Goal: Find specific page/section: Find specific page/section

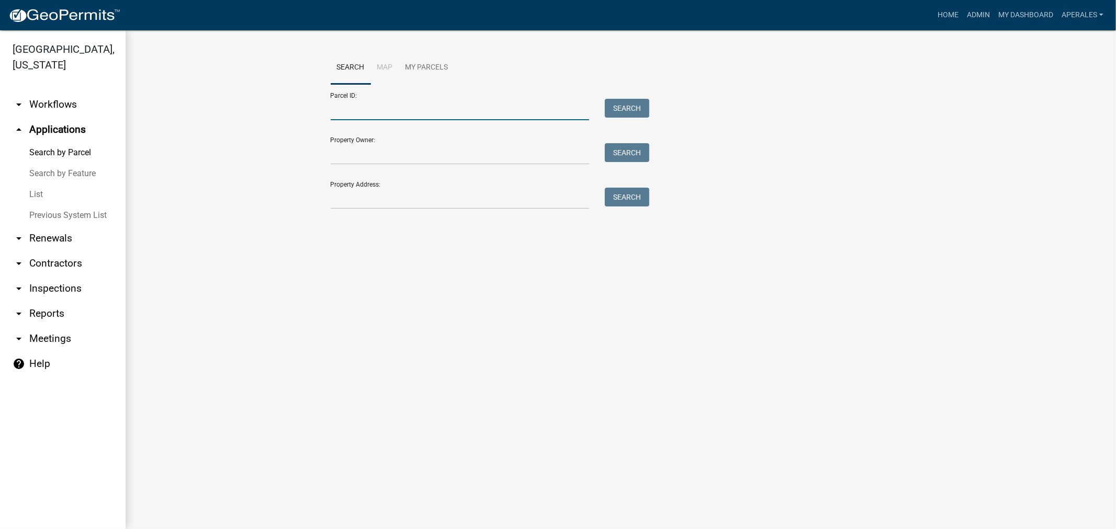
click at [433, 111] on input "Parcel ID:" at bounding box center [460, 109] width 259 height 21
paste input "[CREDIT_CARD_NUMBER]"
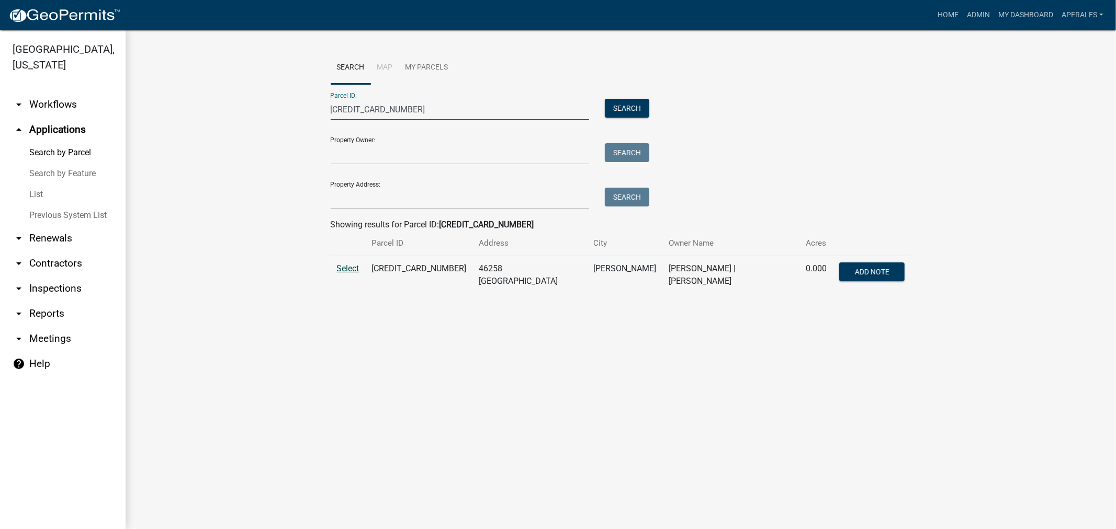
type input "[CREDIT_CARD_NUMBER]"
click at [353, 267] on span "Select" at bounding box center [348, 269] width 22 height 10
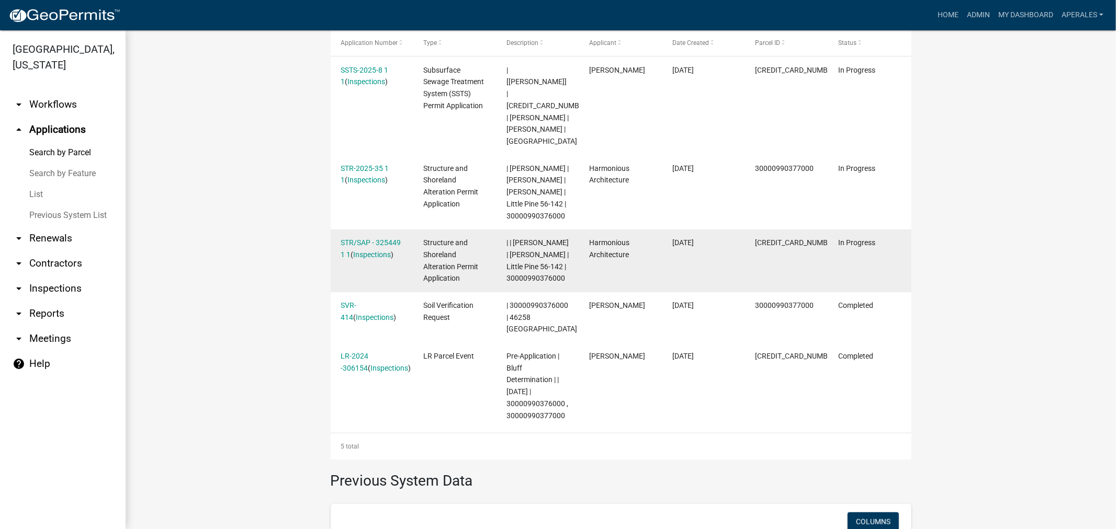
scroll to position [290, 0]
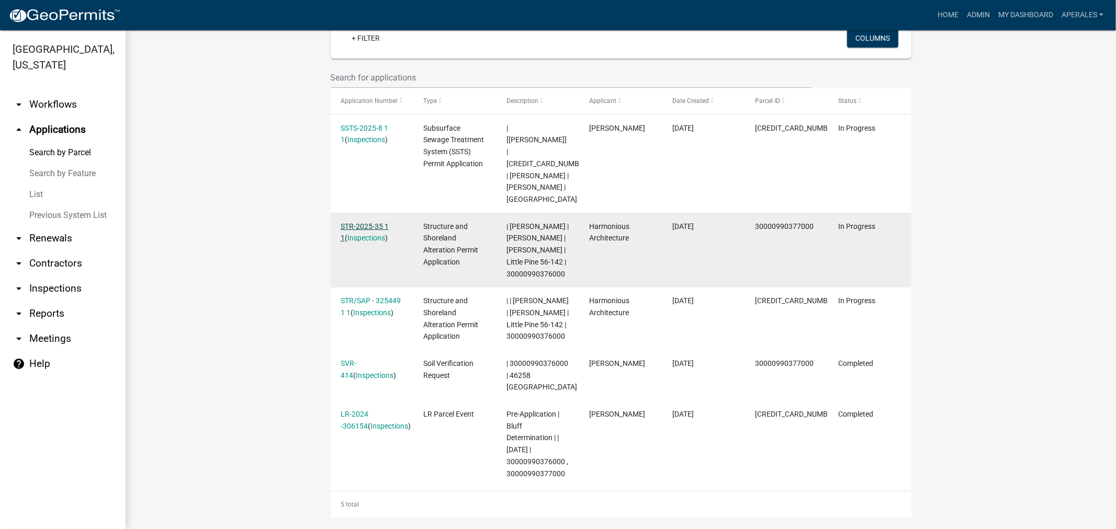
click at [357, 222] on link "STR-2025-35 1 1" at bounding box center [365, 232] width 48 height 20
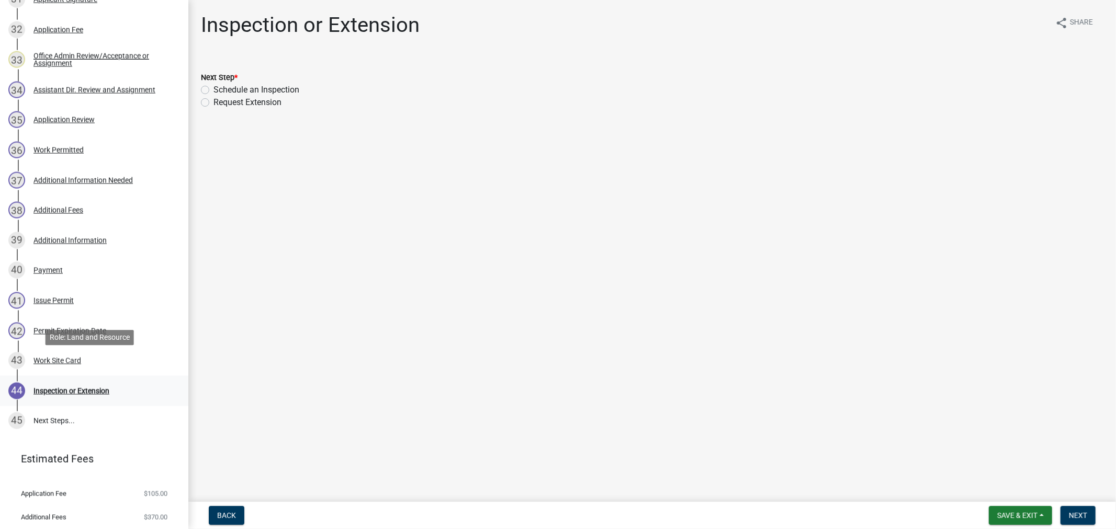
scroll to position [1164, 0]
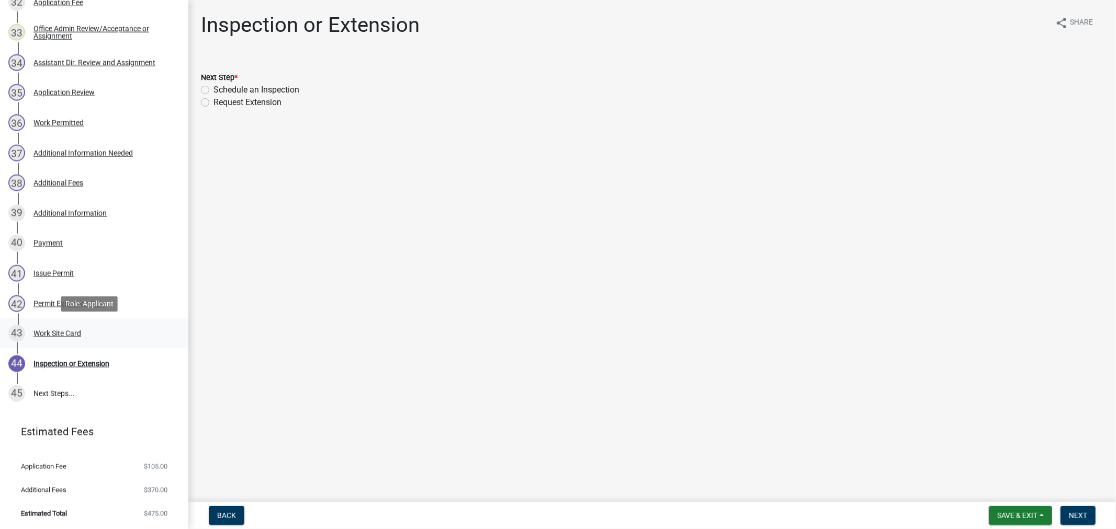
click at [66, 330] on div "Work Site Card" at bounding box center [57, 333] width 48 height 7
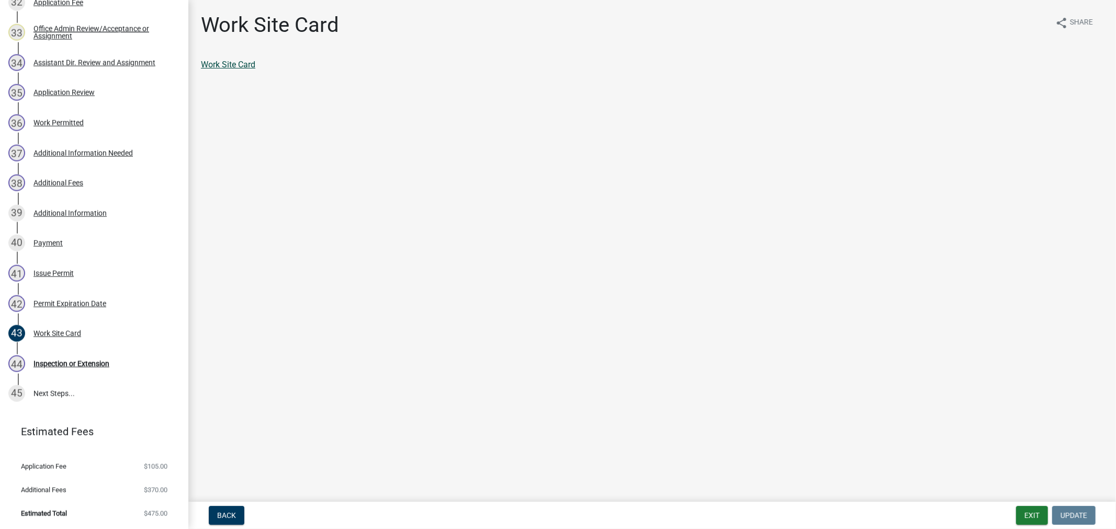
click at [211, 62] on link "Work Site Card" at bounding box center [228, 65] width 54 height 10
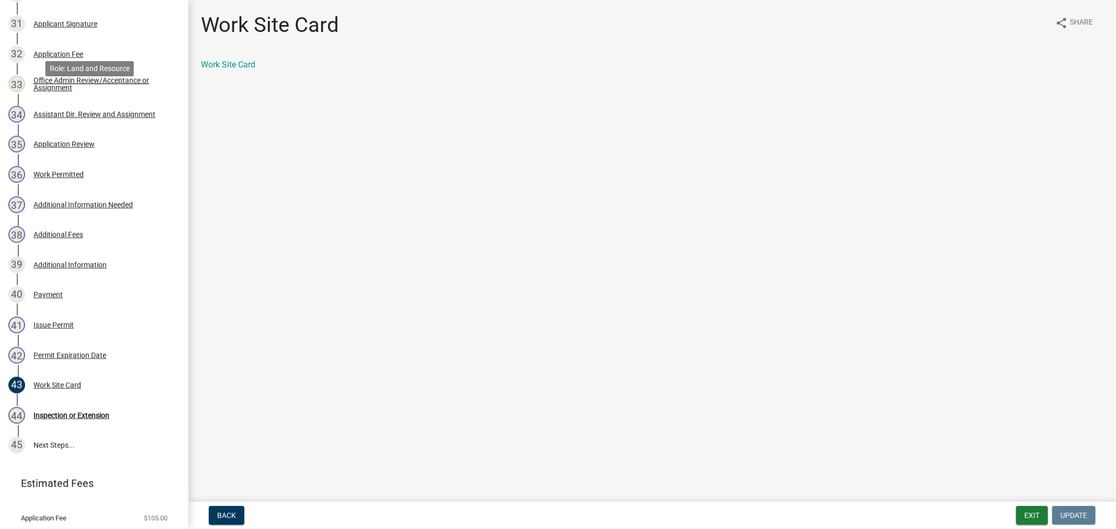
scroll to position [1162, 0]
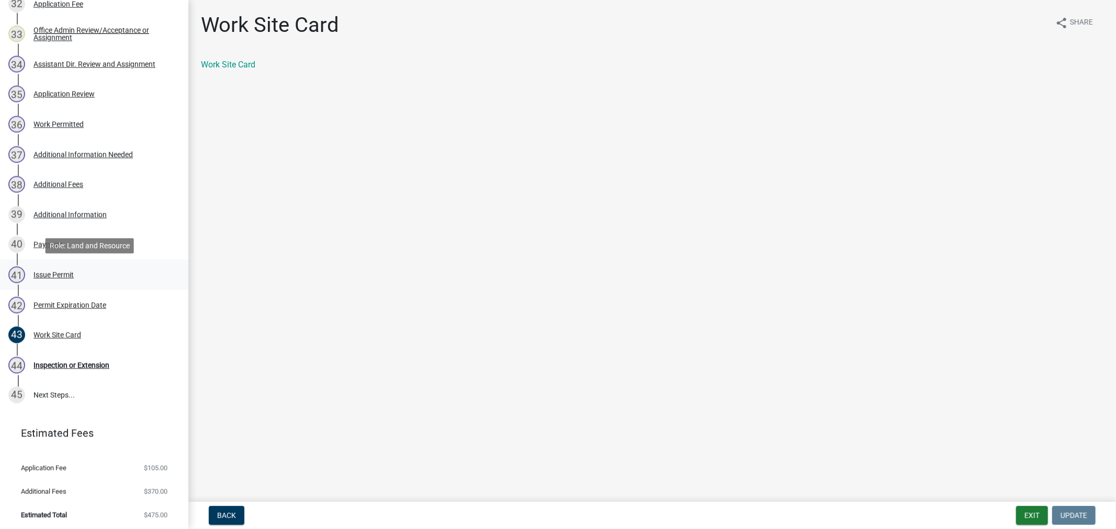
click at [60, 273] on div "Issue Permit" at bounding box center [53, 274] width 40 height 7
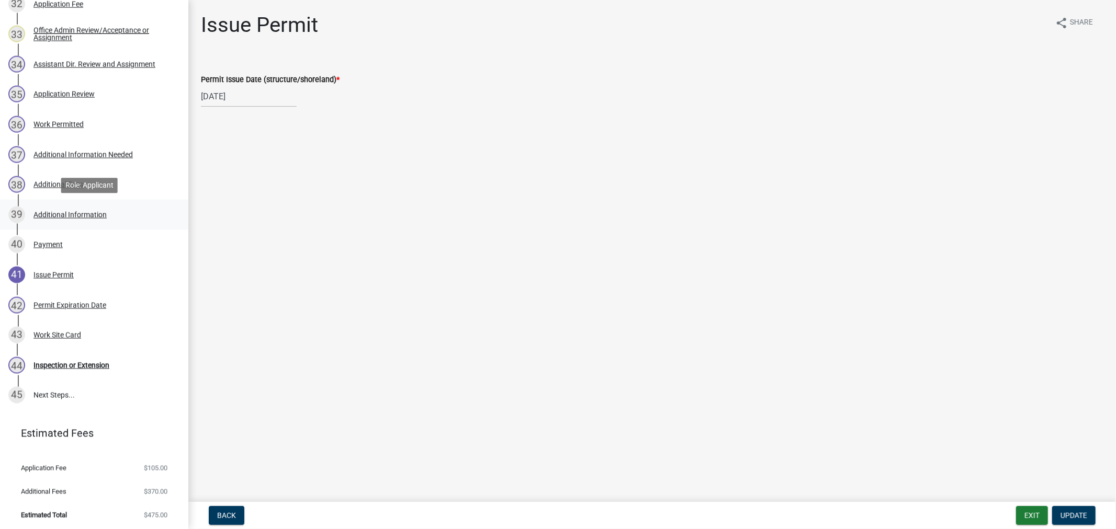
click at [66, 212] on div "Additional Information" at bounding box center [69, 214] width 73 height 7
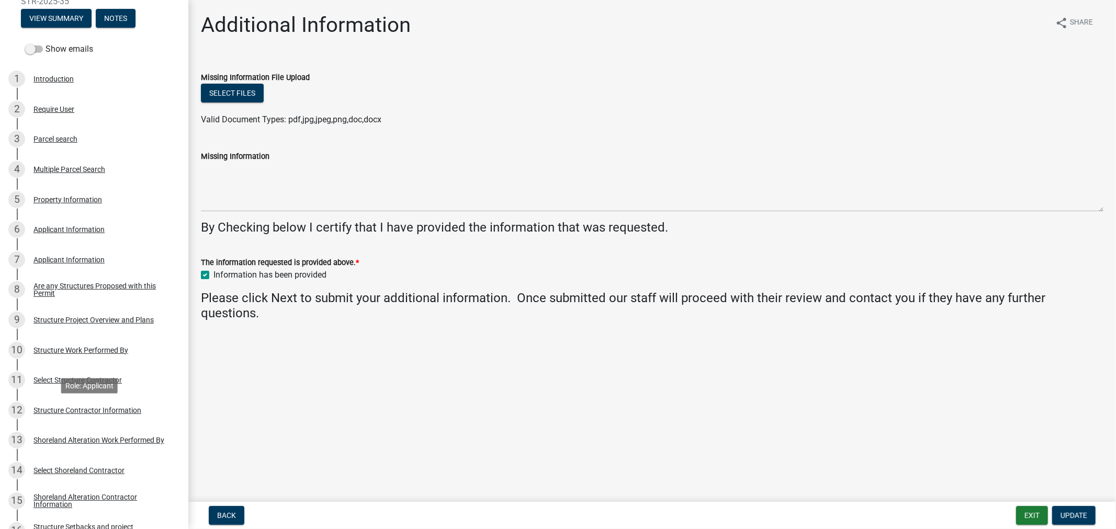
scroll to position [116, 0]
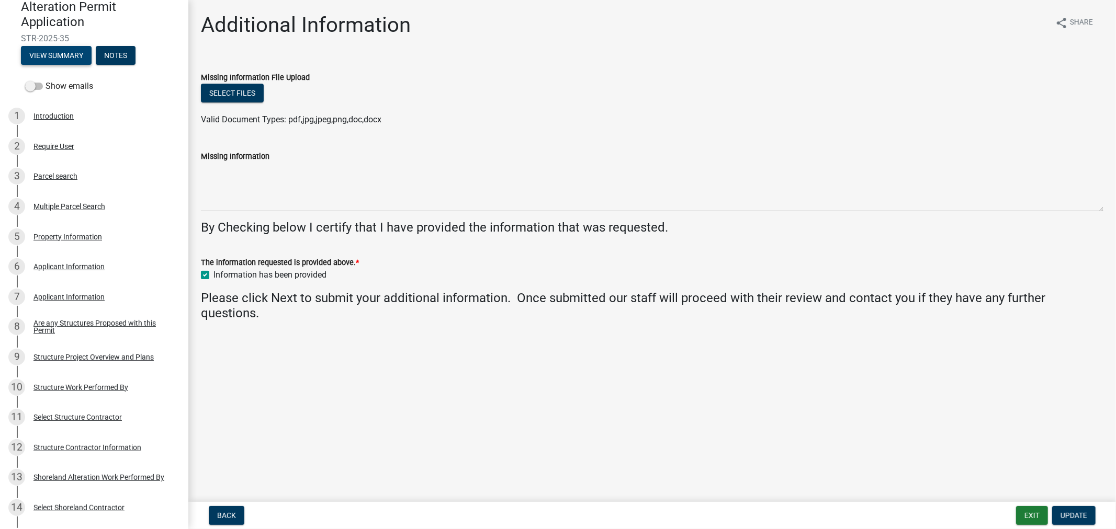
click at [53, 58] on button "View Summary" at bounding box center [56, 55] width 71 height 19
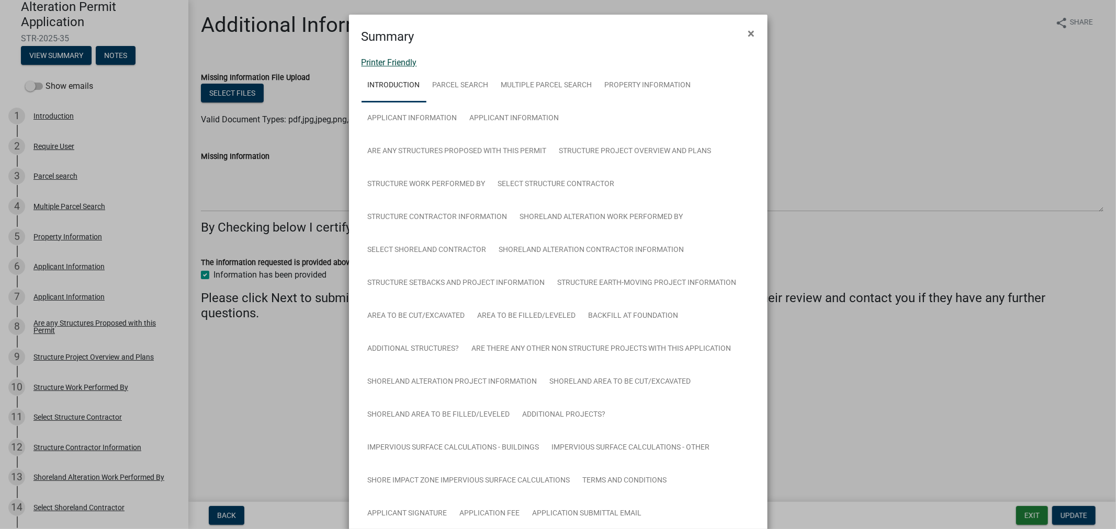
click at [389, 60] on link "Printer Friendly" at bounding box center [388, 63] width 55 height 10
click at [748, 38] on span "×" at bounding box center [751, 33] width 7 height 15
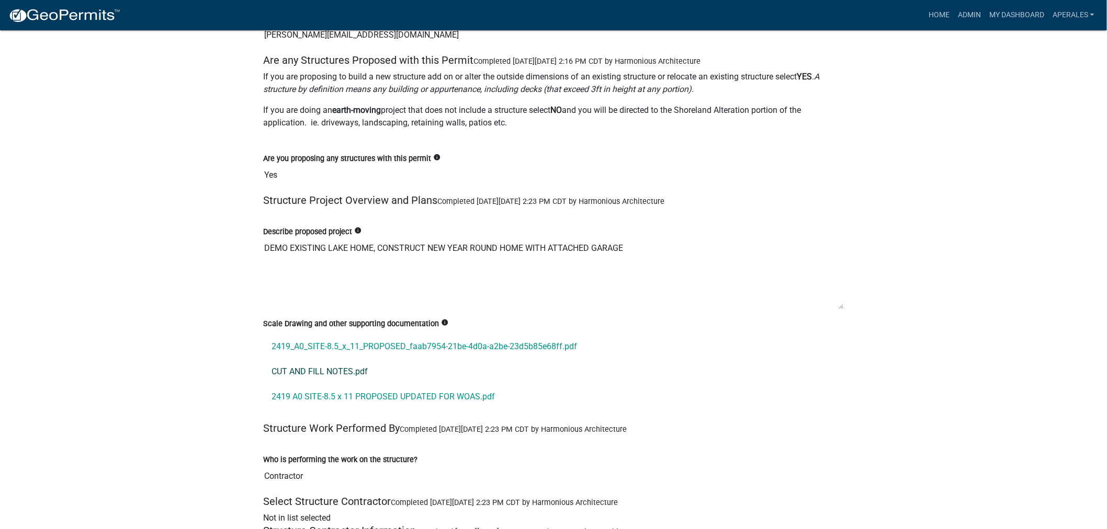
scroll to position [2557, 0]
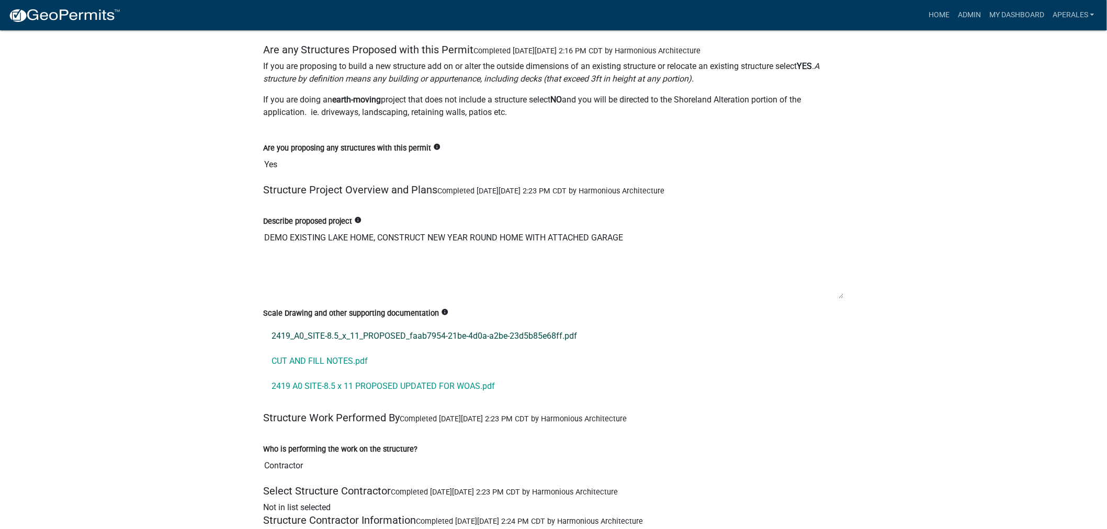
click at [409, 324] on link "2419_A0_SITE-8.5_x_11_PROPOSED_faab7954-21be-4d0a-a2be-23d5b85e68ff.pdf" at bounding box center [553, 336] width 581 height 25
click at [329, 349] on link "CUT AND FILL NOTES.pdf" at bounding box center [553, 361] width 581 height 25
click at [405, 374] on link "2419 A0 SITE-8.5 x 11 PROPOSED UPDATED FOR WOAS.pdf" at bounding box center [553, 386] width 581 height 25
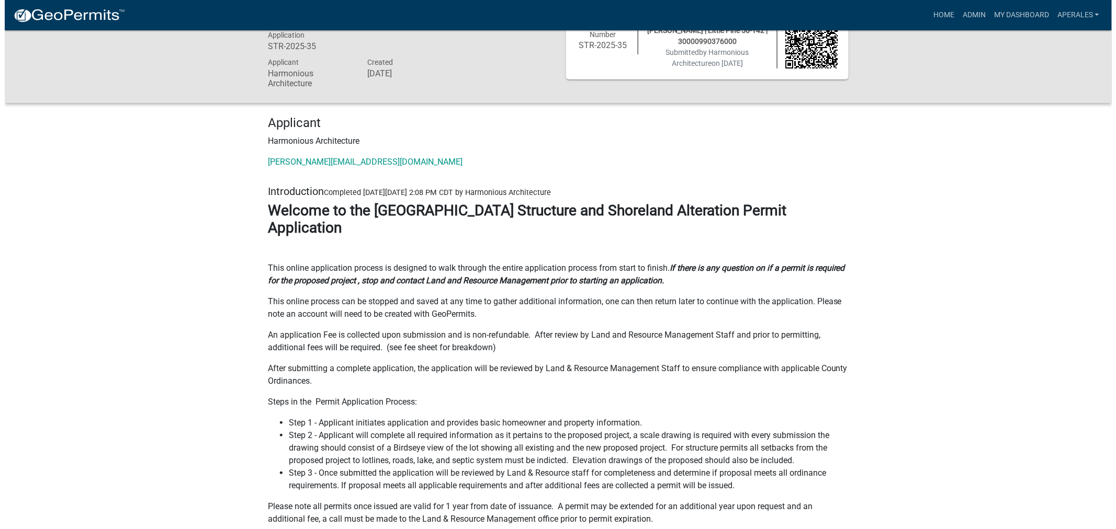
scroll to position [0, 0]
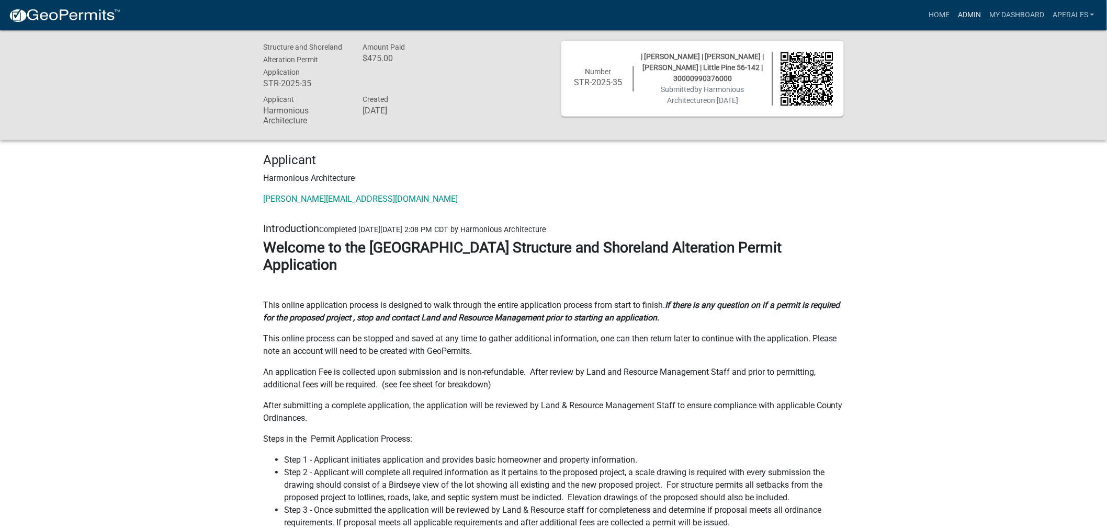
click at [977, 19] on link "Admin" at bounding box center [969, 15] width 31 height 20
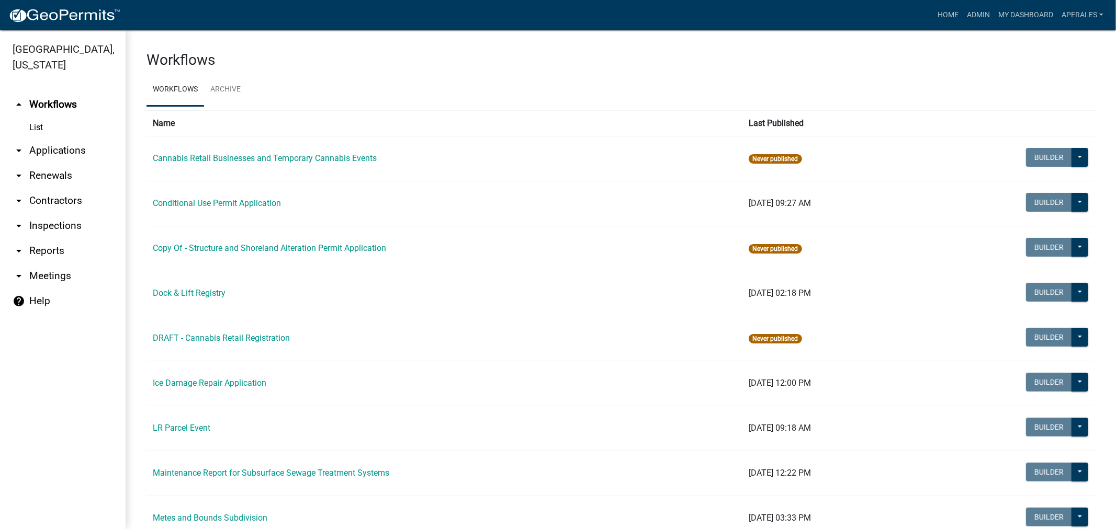
click at [53, 146] on link "arrow_drop_down Applications" at bounding box center [63, 150] width 126 height 25
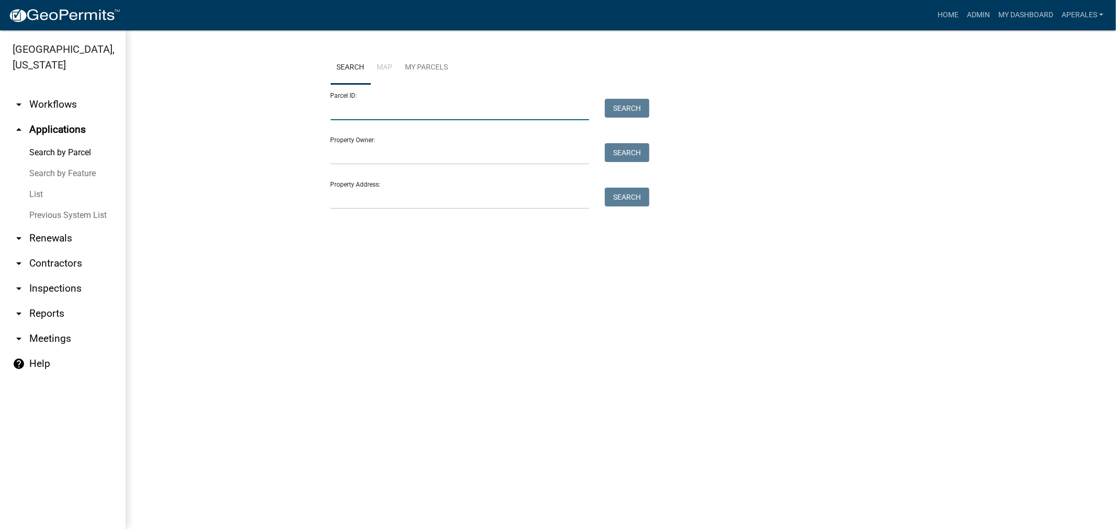
click at [377, 112] on input "Parcel ID:" at bounding box center [460, 109] width 259 height 21
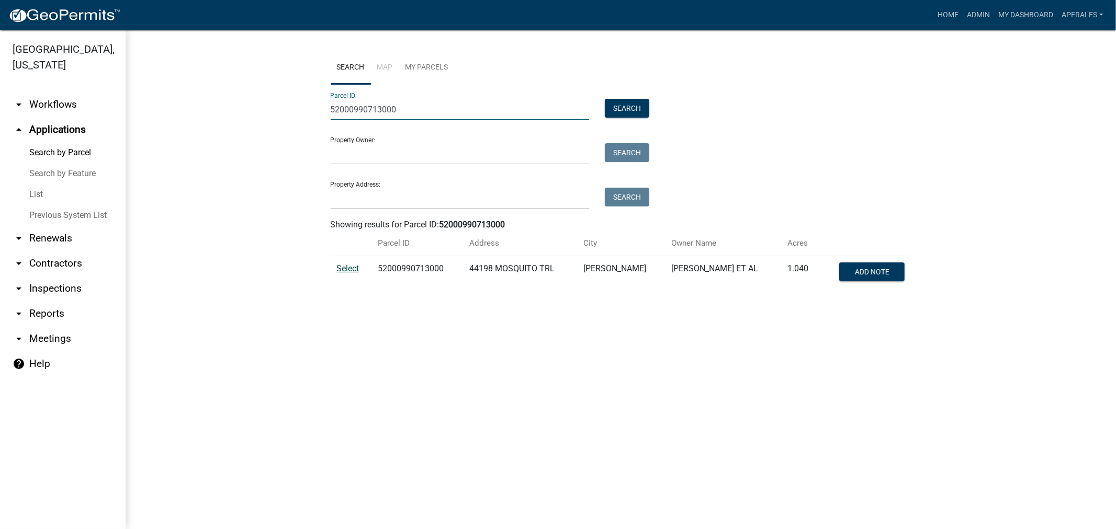
type input "52000990713000"
click at [347, 270] on span "Select" at bounding box center [348, 269] width 22 height 10
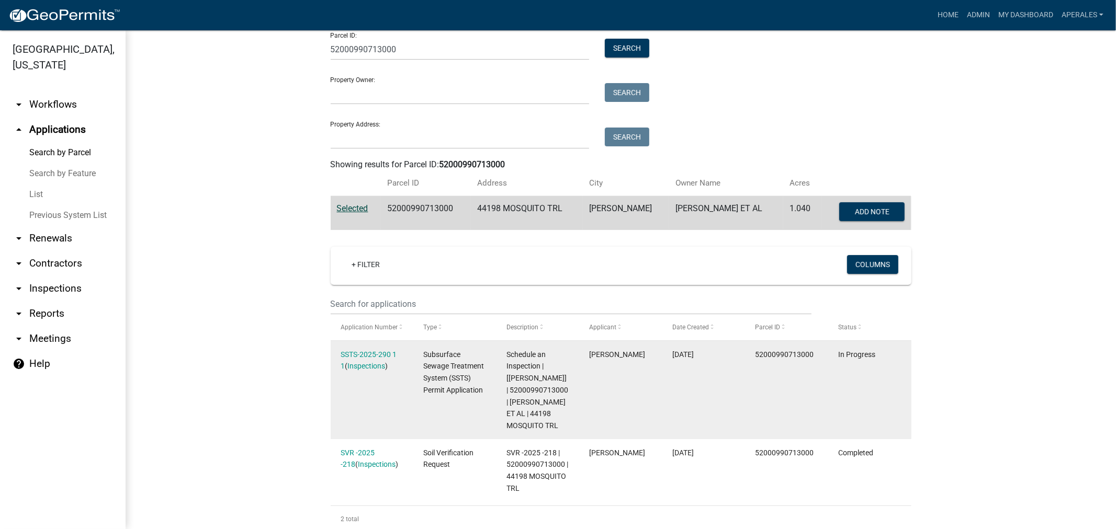
scroll to position [174, 0]
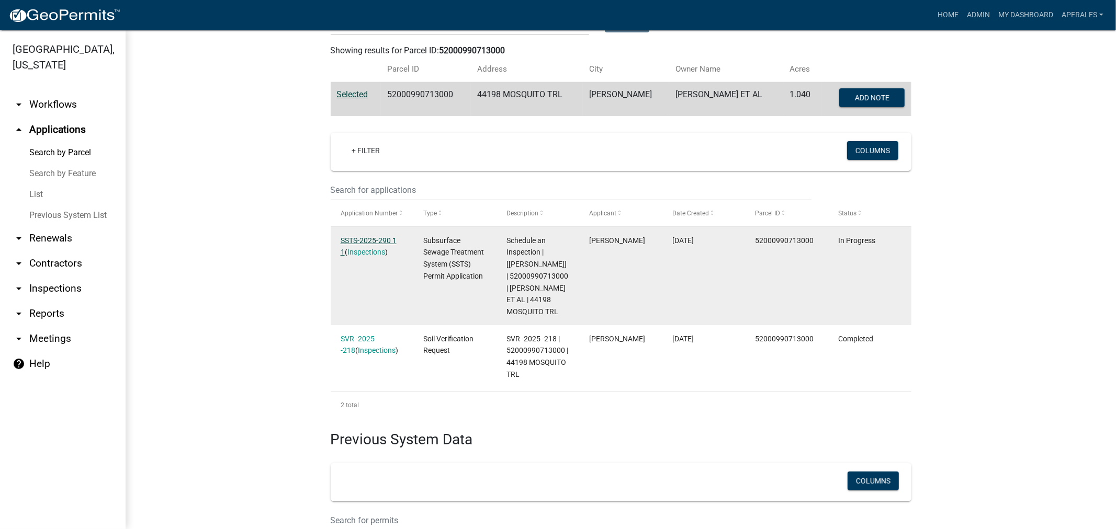
click at [357, 238] on link "SSTS-2025-290 1 1" at bounding box center [369, 246] width 56 height 20
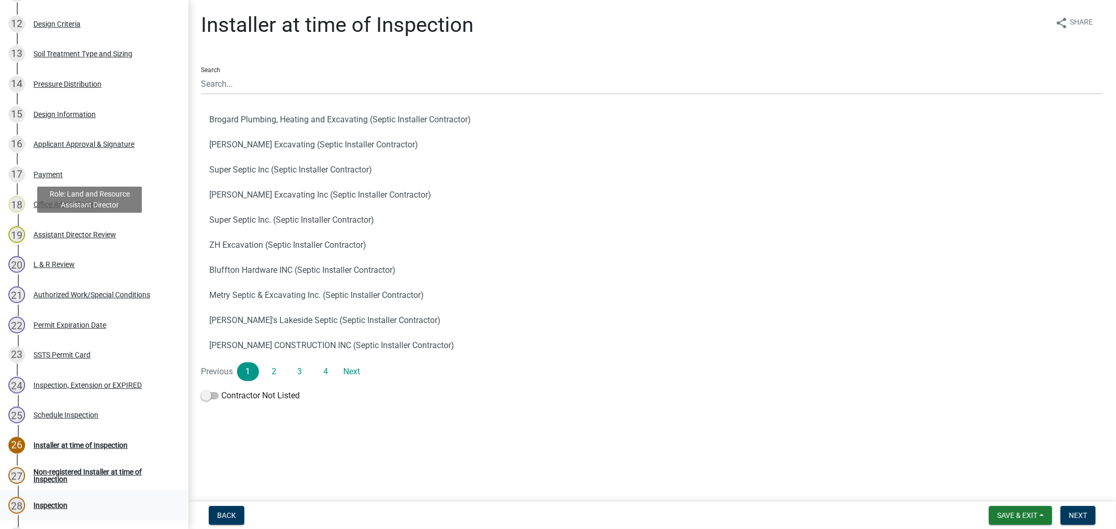
scroll to position [658, 0]
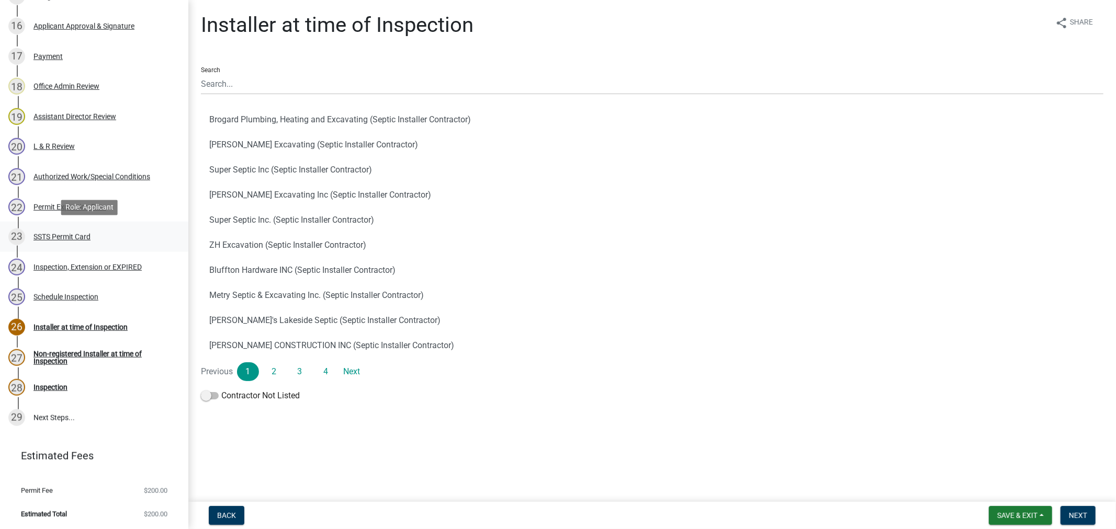
click at [53, 240] on div "SSTS Permit Card" at bounding box center [61, 236] width 57 height 7
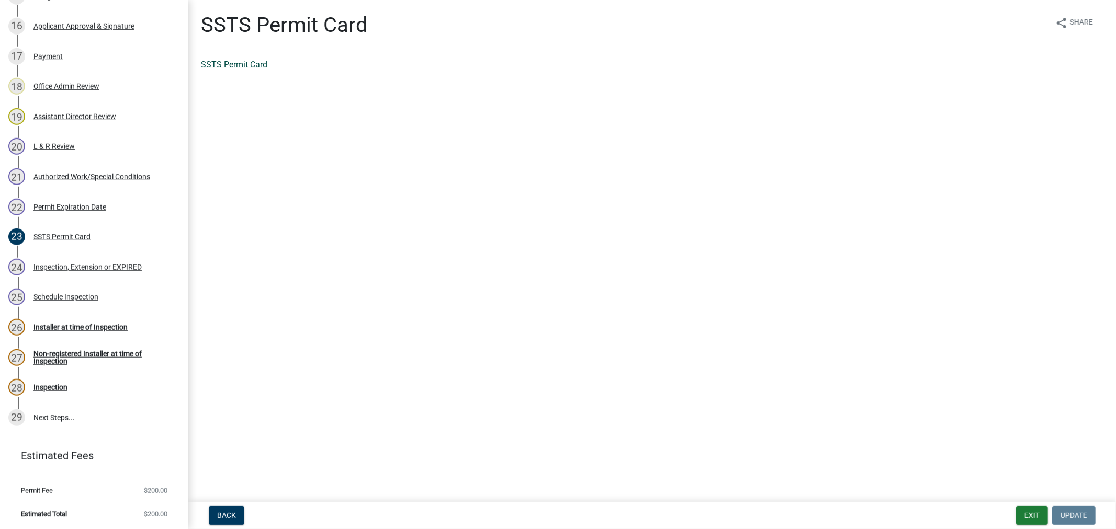
click at [252, 64] on link "SSTS Permit Card" at bounding box center [234, 65] width 66 height 10
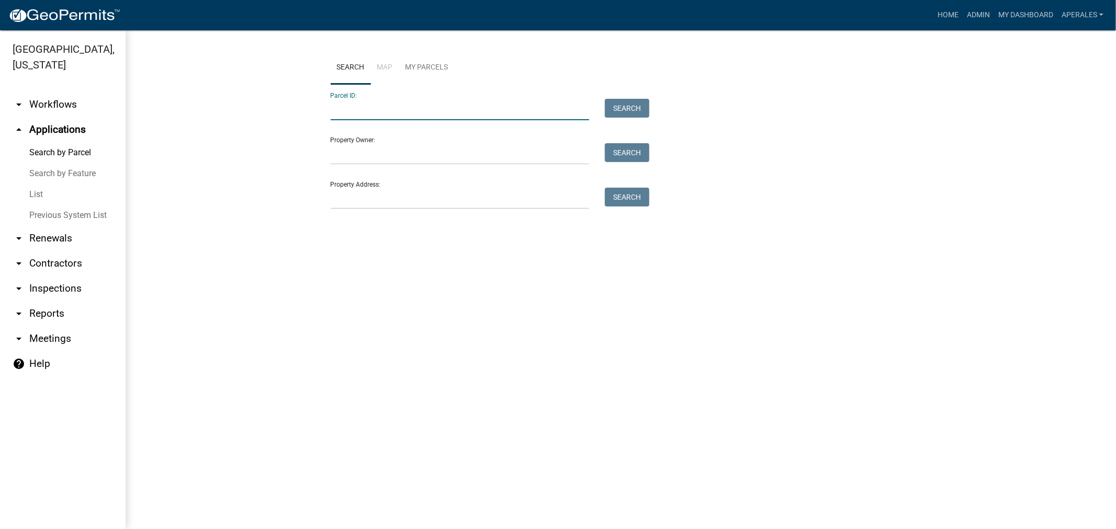
click at [422, 105] on input "Parcel ID:" at bounding box center [460, 109] width 259 height 21
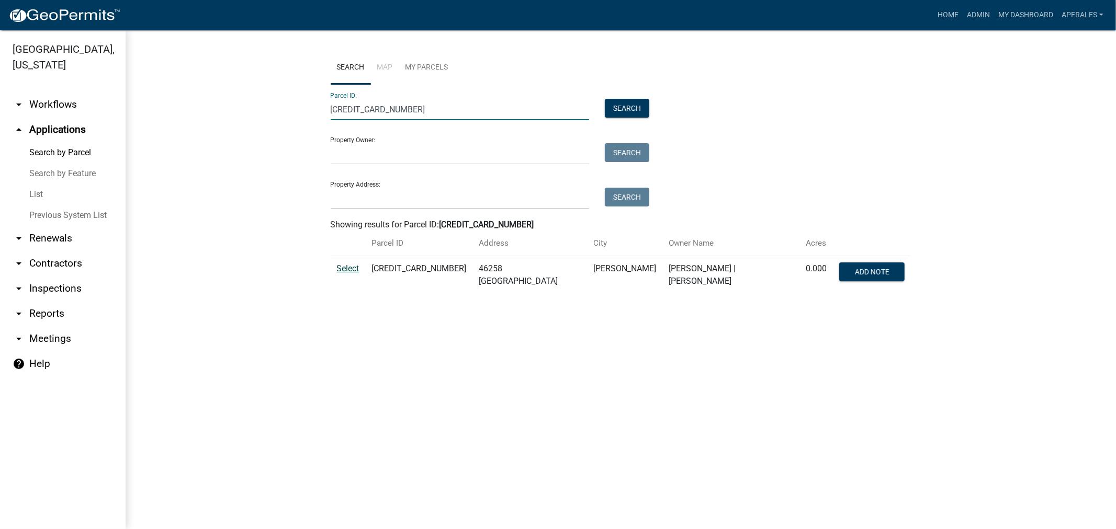
type input "[CREDIT_CARD_NUMBER]"
click at [339, 268] on span "Select" at bounding box center [348, 269] width 22 height 10
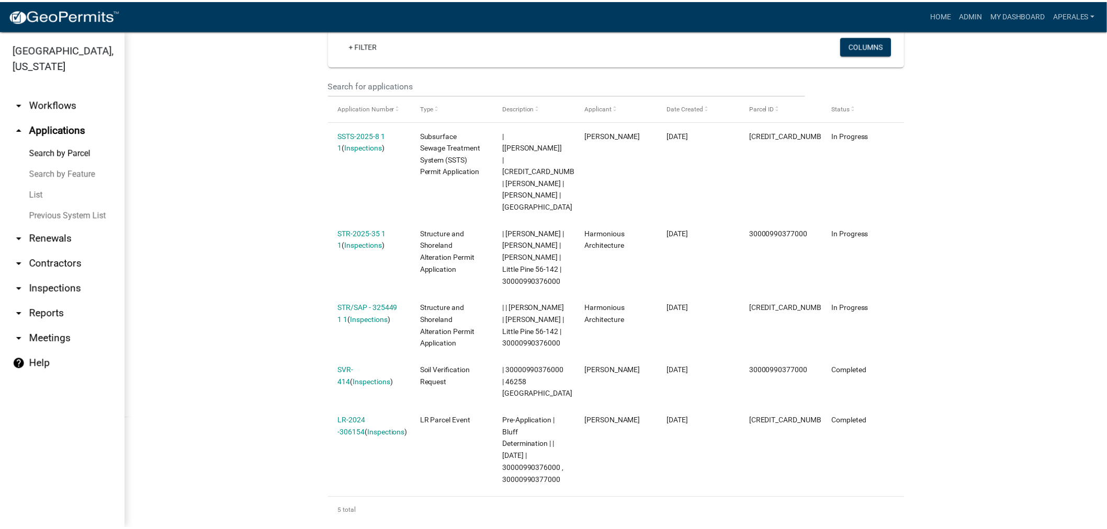
scroll to position [290, 0]
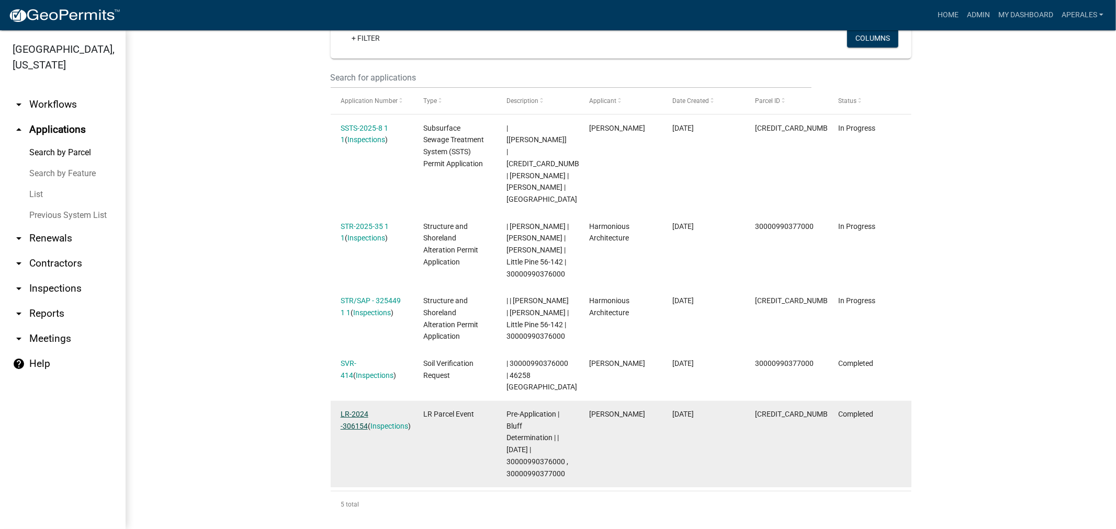
click at [361, 431] on link "LR-2024 -306154" at bounding box center [355, 420] width 28 height 20
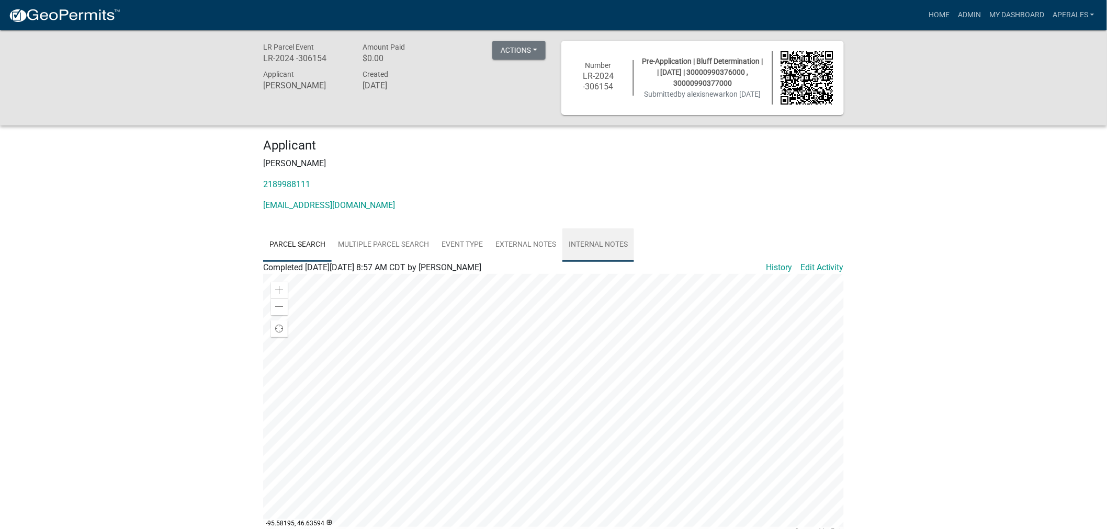
click at [614, 241] on link "Internal Notes" at bounding box center [598, 245] width 72 height 33
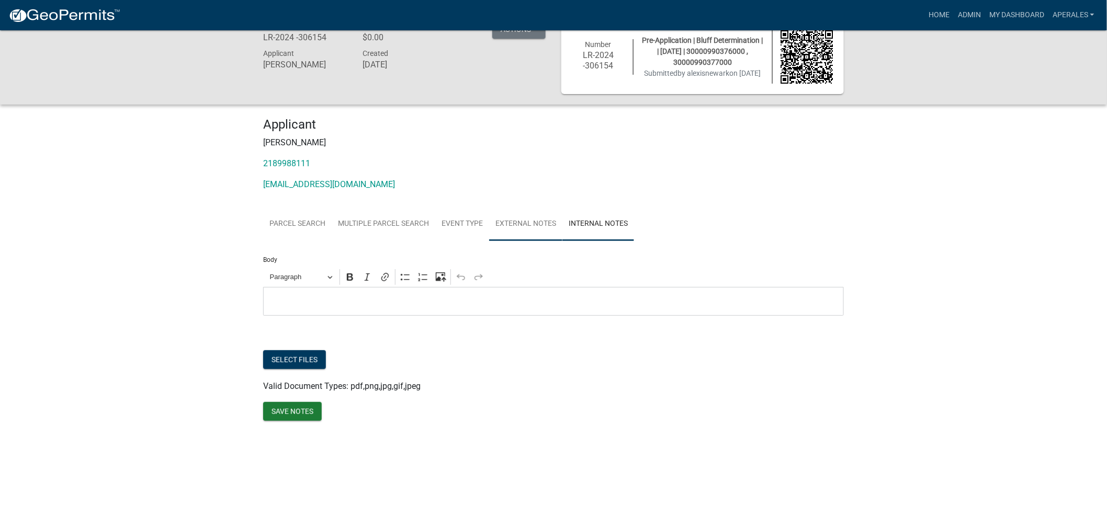
scroll to position [30, 0]
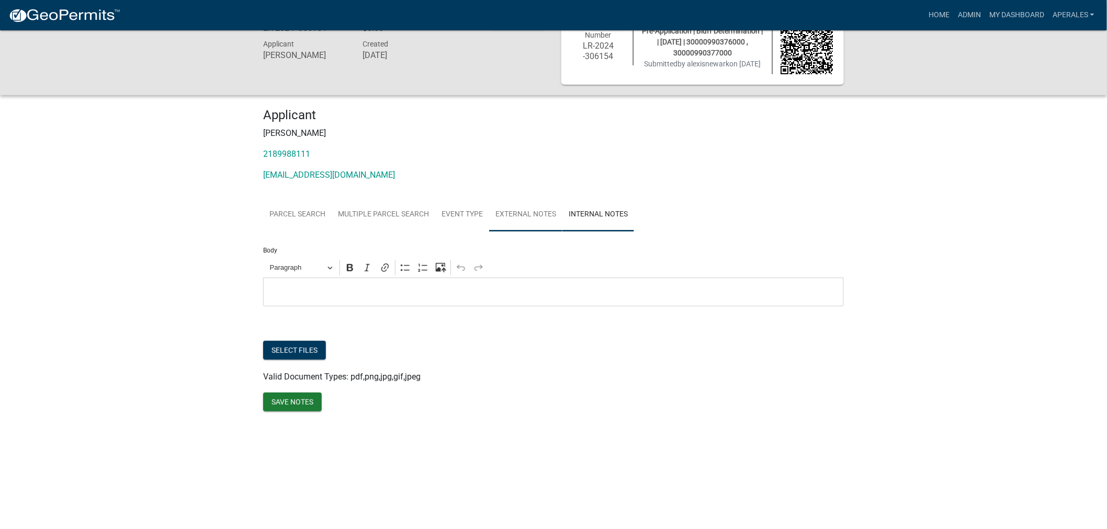
click at [518, 208] on link "External Notes" at bounding box center [525, 214] width 73 height 33
click at [451, 217] on link "Event Type" at bounding box center [462, 214] width 54 height 33
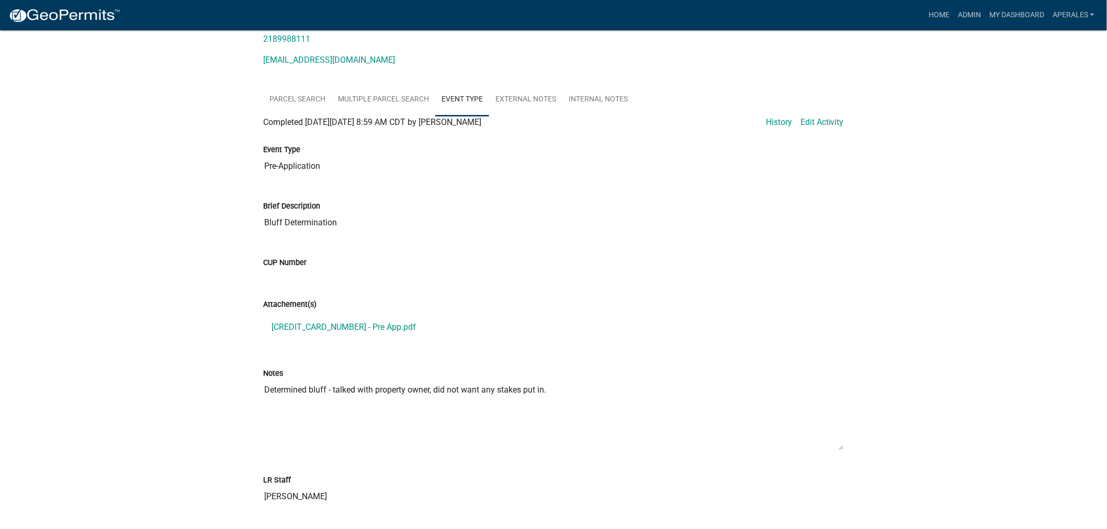
scroll to position [147, 0]
click at [346, 332] on link "[CREDIT_CARD_NUMBER] - Pre App.pdf" at bounding box center [553, 325] width 581 height 25
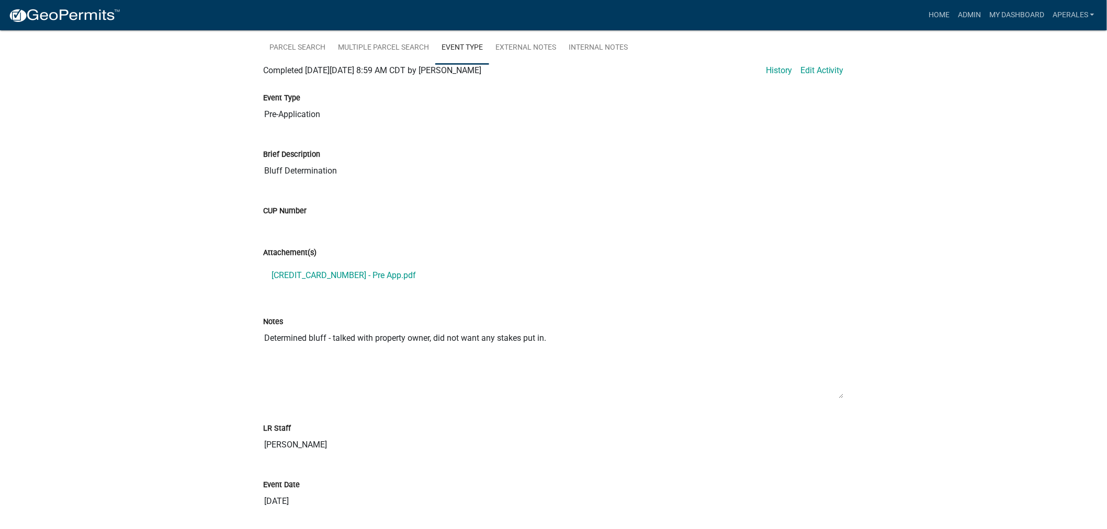
scroll to position [234, 0]
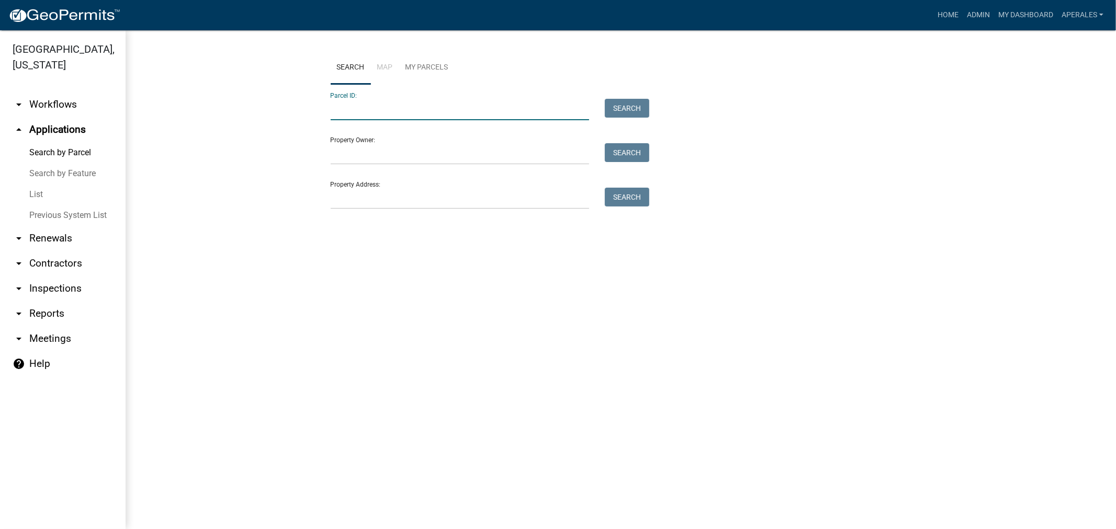
click at [403, 114] on input "Parcel ID:" at bounding box center [460, 109] width 259 height 21
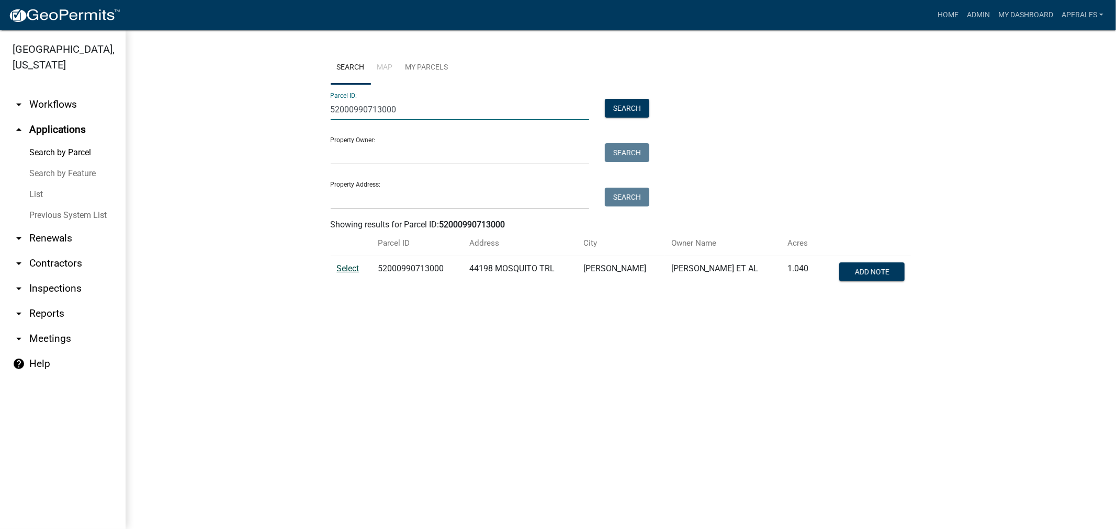
type input "52000990713000"
click at [355, 270] on span "Select" at bounding box center [348, 269] width 22 height 10
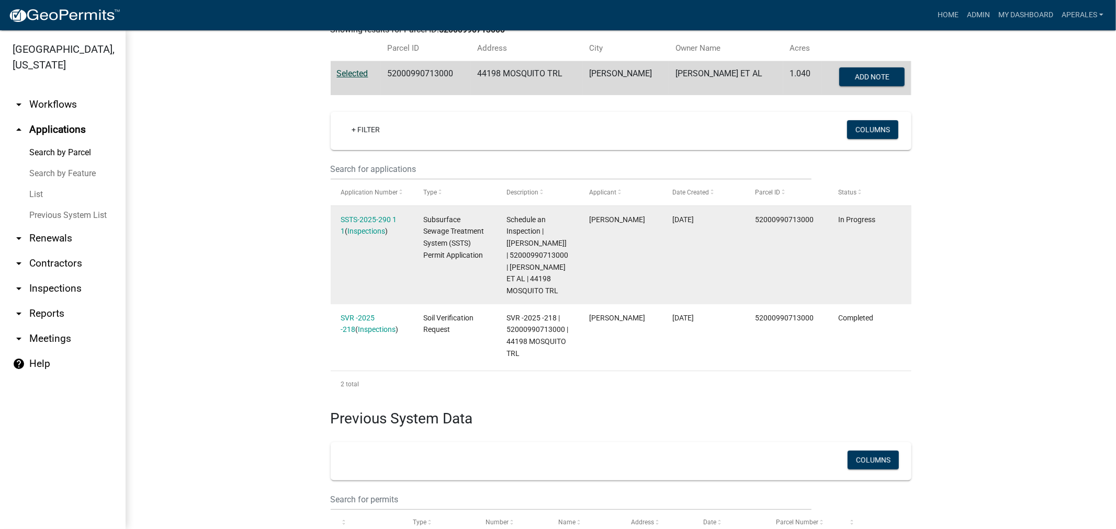
scroll to position [232, 0]
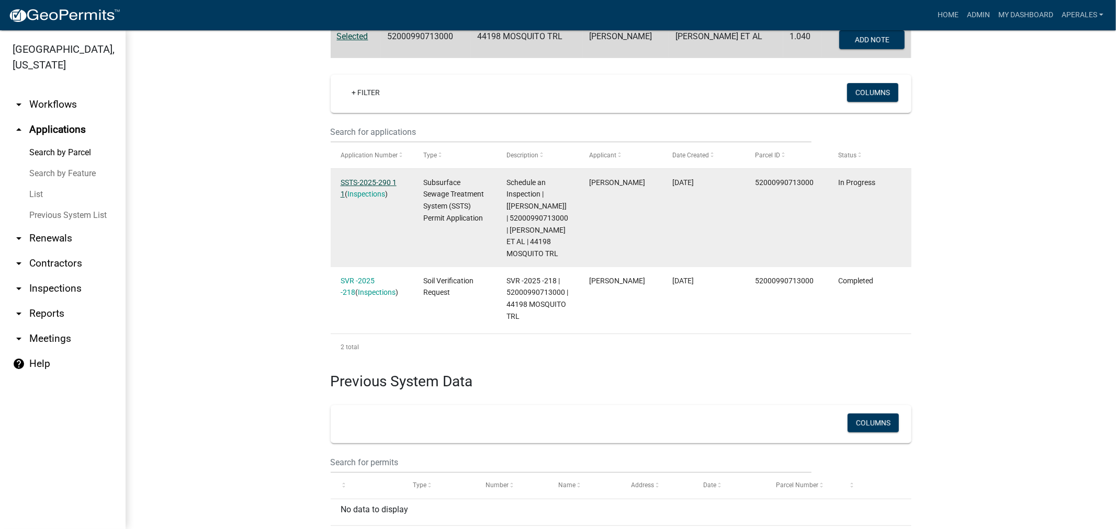
click at [361, 179] on link "SSTS-2025-290 1 1" at bounding box center [369, 188] width 56 height 20
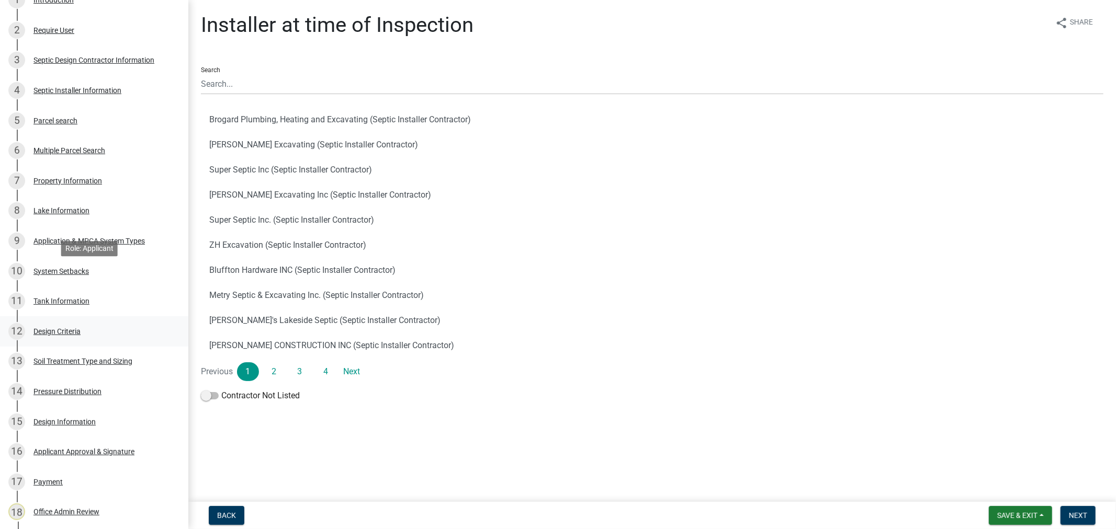
scroll to position [581, 0]
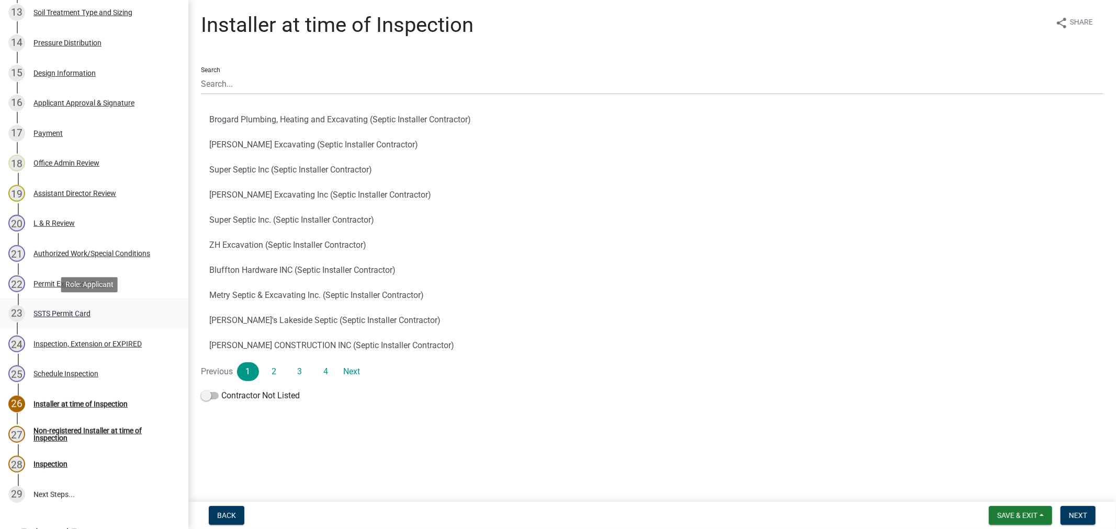
click at [40, 312] on div "SSTS Permit Card" at bounding box center [61, 313] width 57 height 7
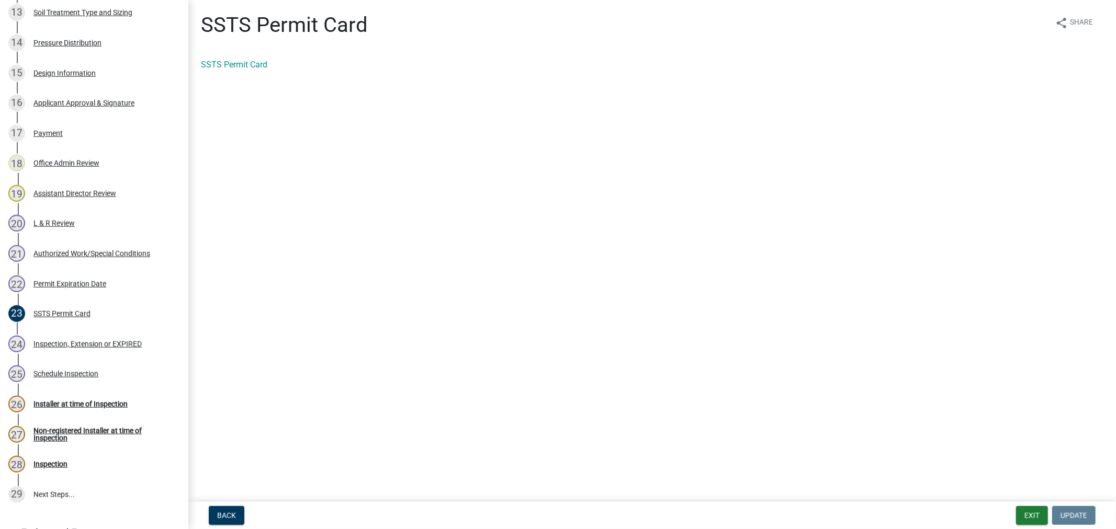
click at [210, 54] on div "SSTS Permit Card share Share SSTS Permit Card" at bounding box center [652, 51] width 918 height 76
click at [213, 68] on link "SSTS Permit Card" at bounding box center [234, 65] width 66 height 10
click at [240, 66] on link "SSTS Permit Card" at bounding box center [234, 65] width 66 height 10
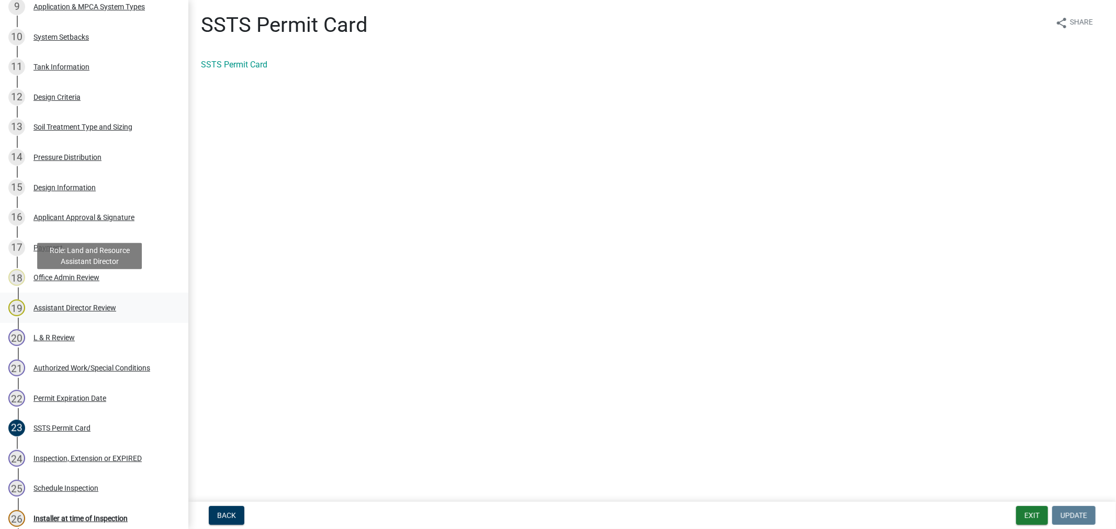
scroll to position [465, 0]
click at [64, 179] on link "15 Design Information" at bounding box center [94, 190] width 188 height 30
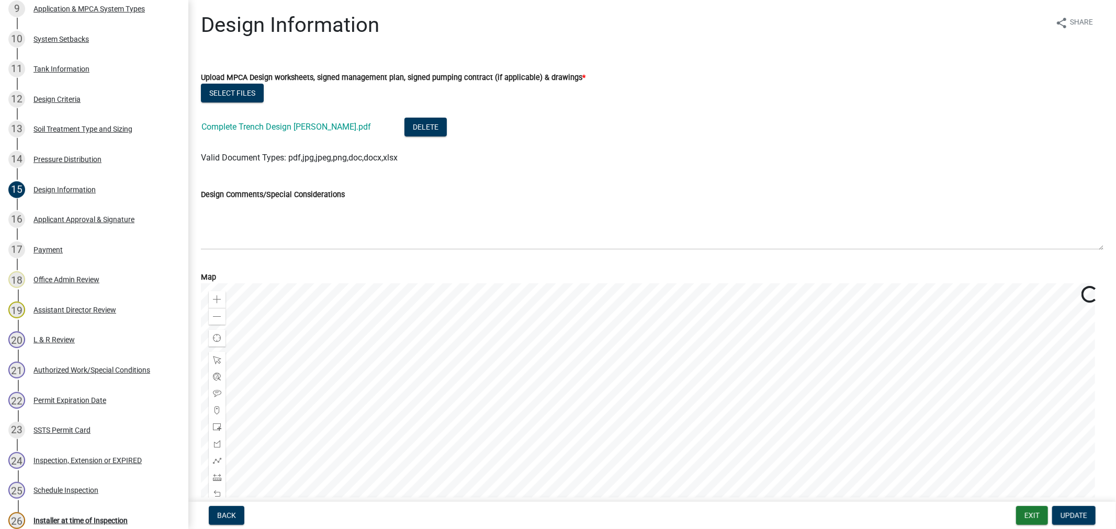
click at [311, 138] on div "Complete Trench Design [PERSON_NAME].pdf" at bounding box center [294, 128] width 186 height 21
click at [311, 134] on div "Complete Trench Design [PERSON_NAME].pdf" at bounding box center [294, 128] width 186 height 21
click at [312, 129] on link "Complete Trench Design [PERSON_NAME].pdf" at bounding box center [285, 127] width 169 height 10
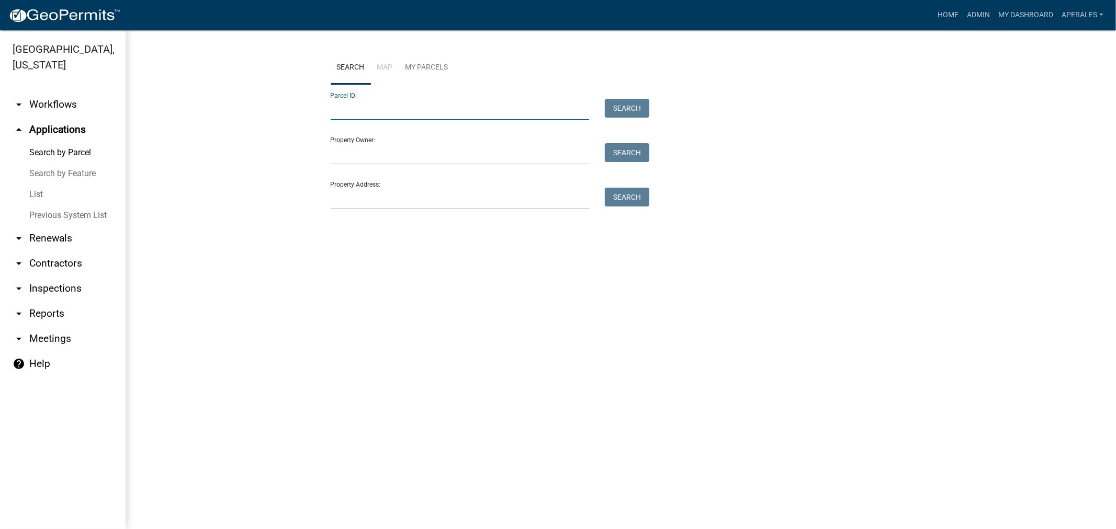
click at [469, 102] on input "Parcel ID:" at bounding box center [460, 109] width 259 height 21
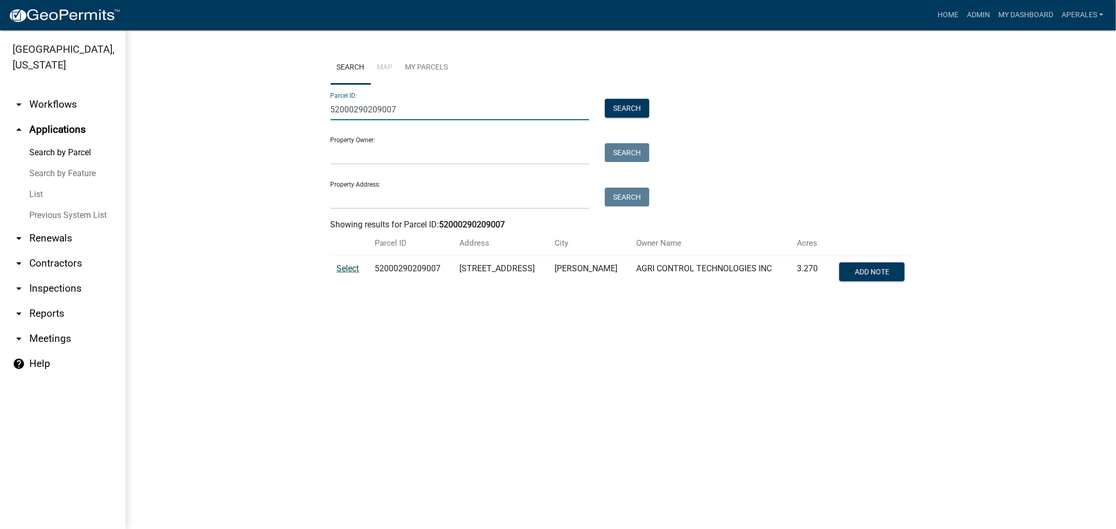
type input "52000290209007"
click at [337, 268] on span "Select" at bounding box center [348, 269] width 22 height 10
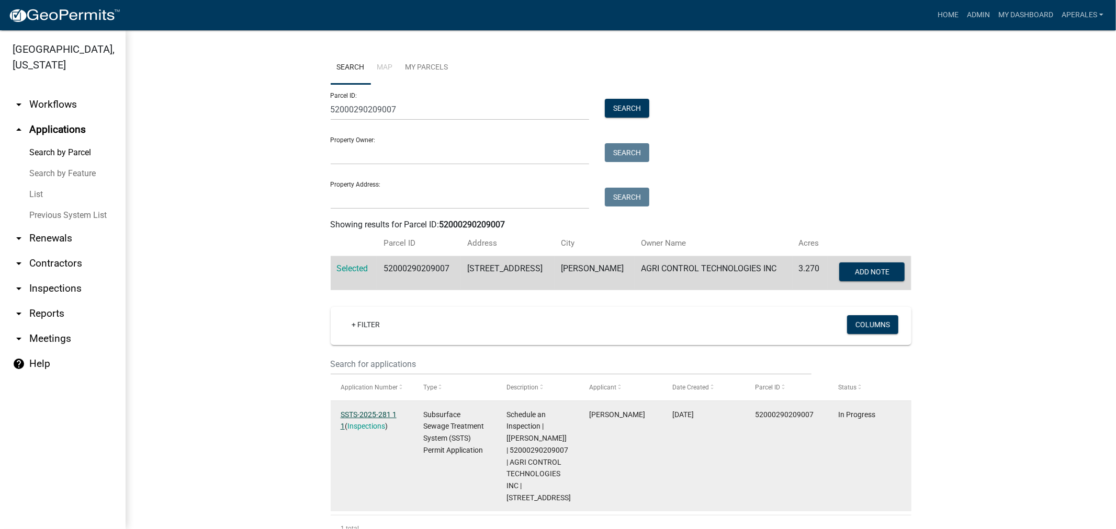
click at [365, 411] on link "SSTS-2025-281 1 1" at bounding box center [369, 421] width 56 height 20
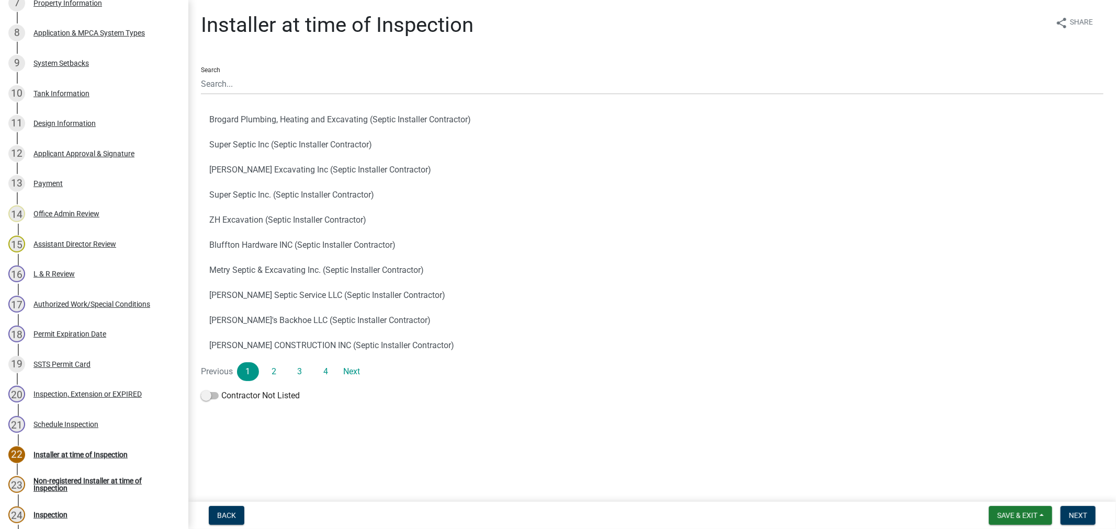
scroll to position [538, 0]
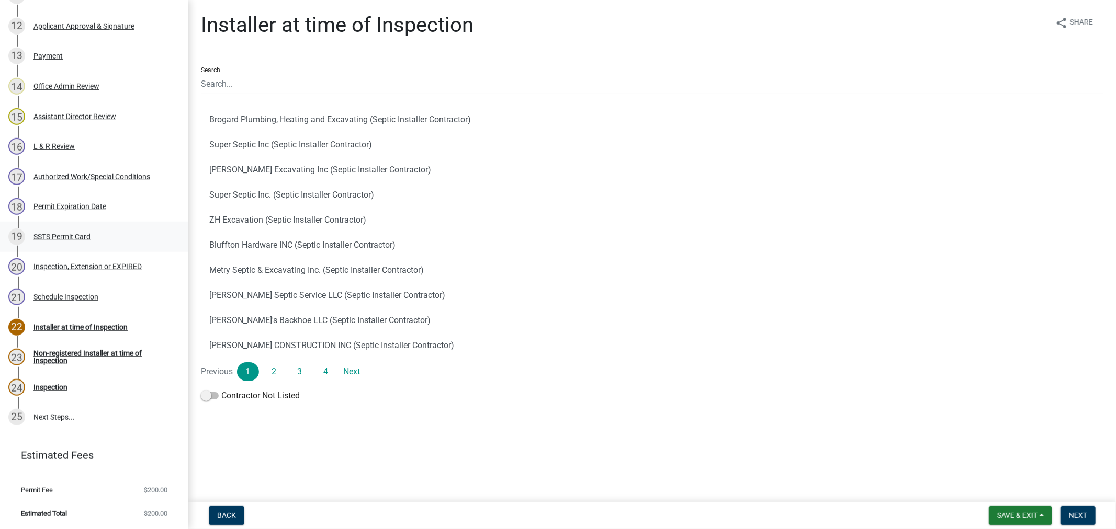
click at [59, 233] on div "SSTS Permit Card" at bounding box center [61, 236] width 57 height 7
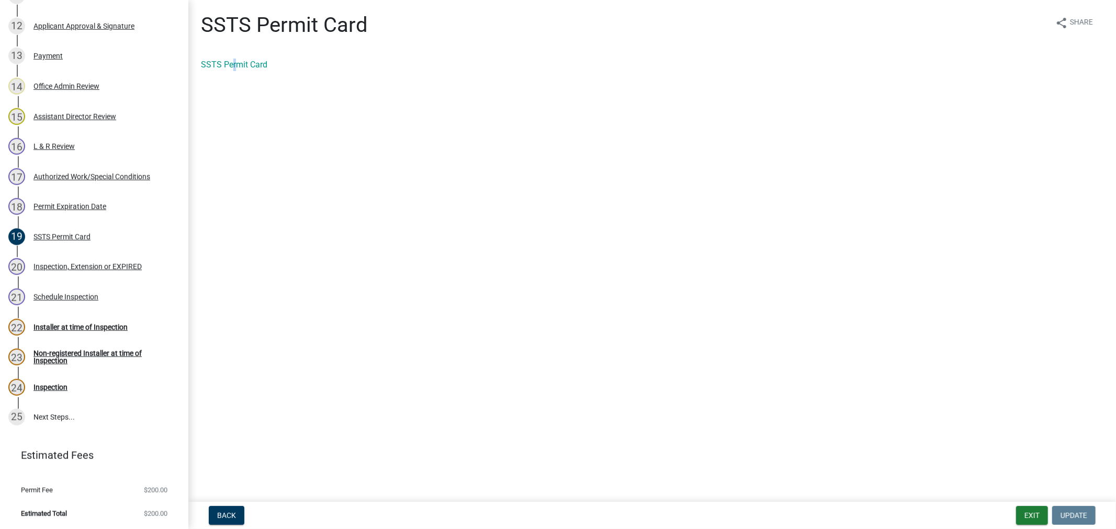
drag, startPoint x: 233, startPoint y: 55, endPoint x: 243, endPoint y: 71, distance: 19.0
click at [237, 63] on div "SSTS Permit Card share Share SSTS Permit Card" at bounding box center [652, 51] width 918 height 76
click at [243, 71] on div "SSTS Permit Card" at bounding box center [652, 69] width 918 height 21
click at [244, 60] on link "SSTS Permit Card" at bounding box center [234, 65] width 66 height 10
